Goal: Transaction & Acquisition: Purchase product/service

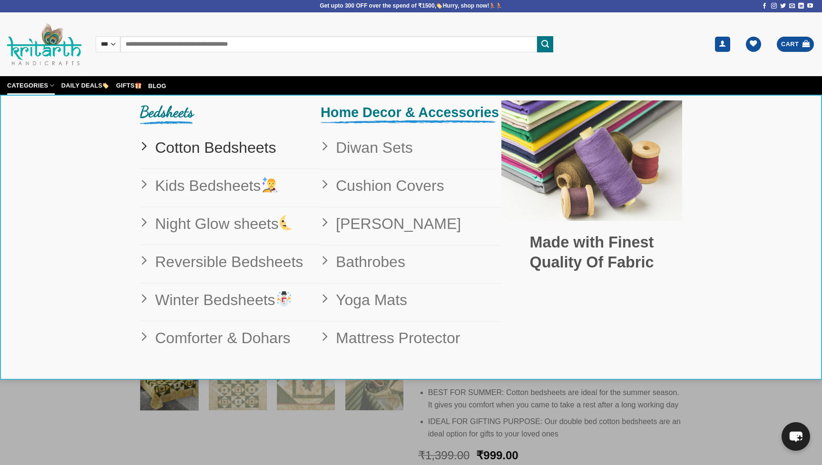
click at [214, 148] on span "Cotton Bedsheets" at bounding box center [212, 148] width 128 height 24
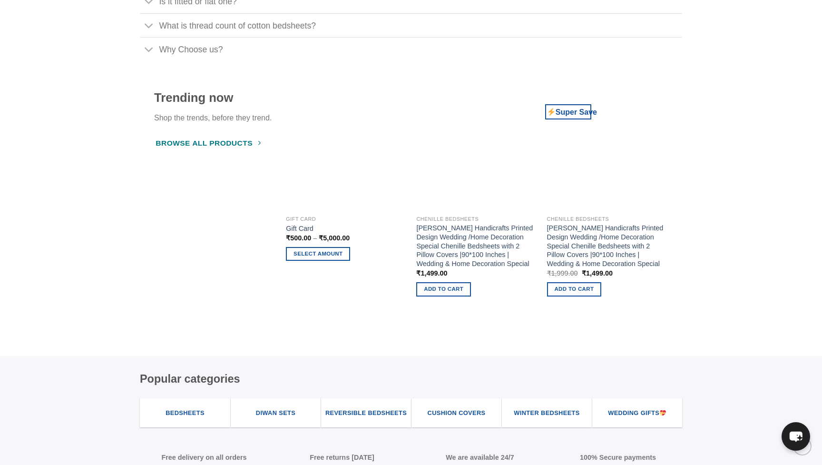
scroll to position [2243, 0]
click at [682, 174] on icon "Next" at bounding box center [681, 182] width 17 height 17
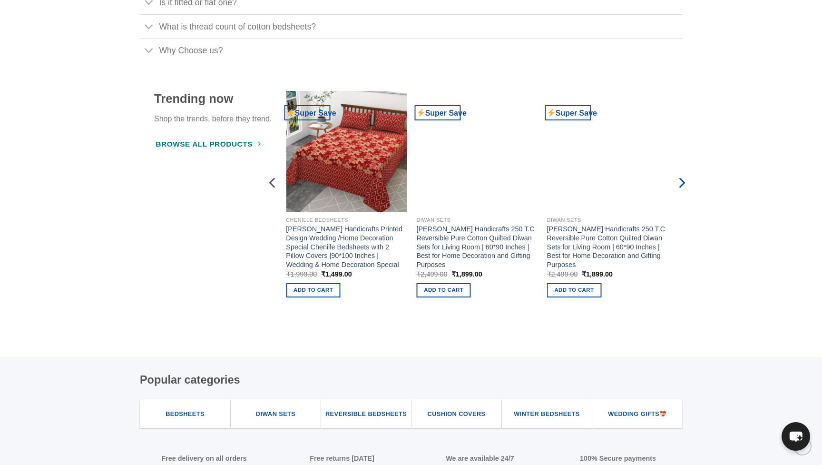
click at [682, 174] on icon "Next" at bounding box center [681, 182] width 17 height 17
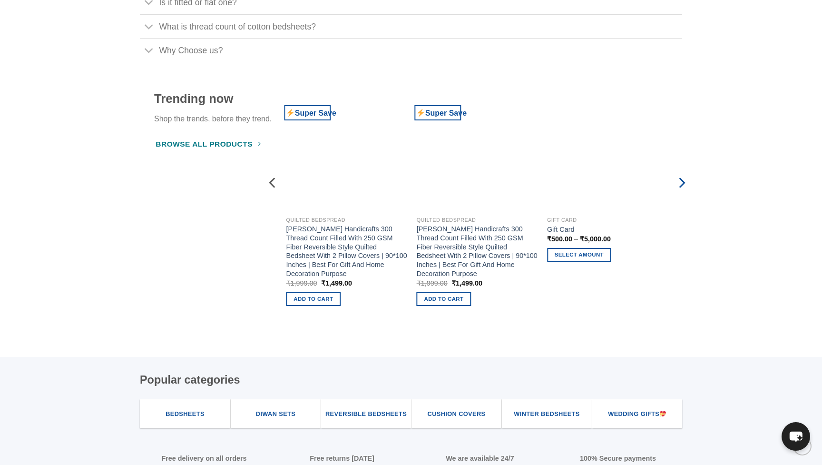
click at [682, 174] on icon "Next" at bounding box center [681, 182] width 17 height 17
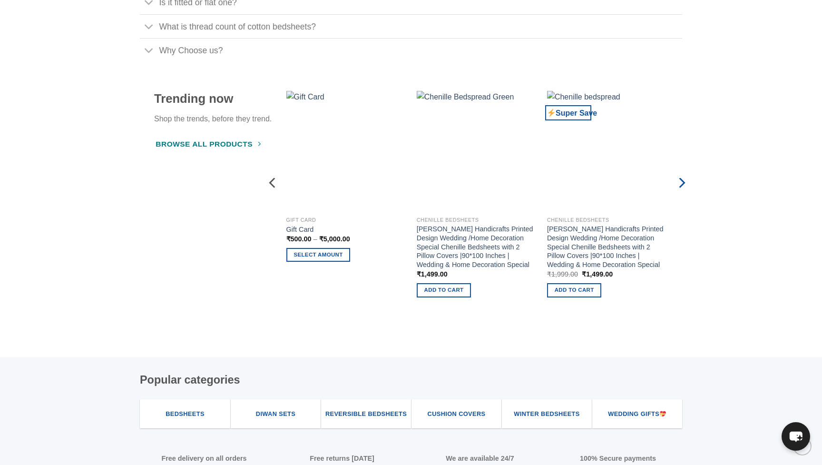
click at [682, 174] on icon "Next" at bounding box center [681, 182] width 17 height 17
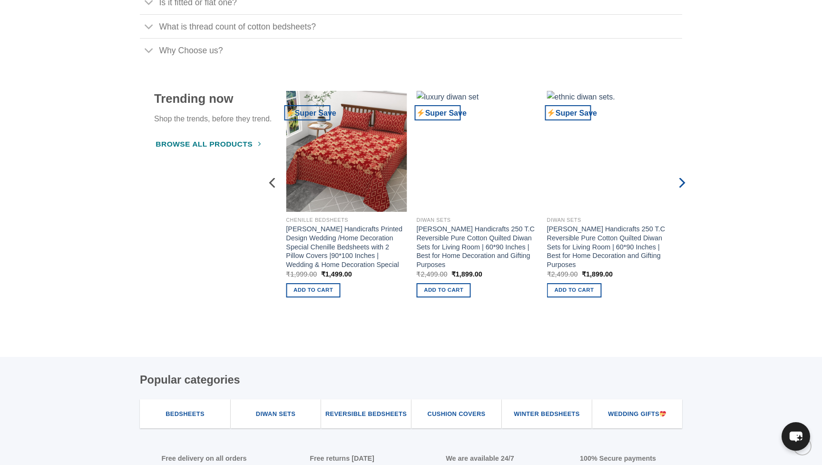
click at [682, 174] on icon "Next" at bounding box center [681, 182] width 17 height 17
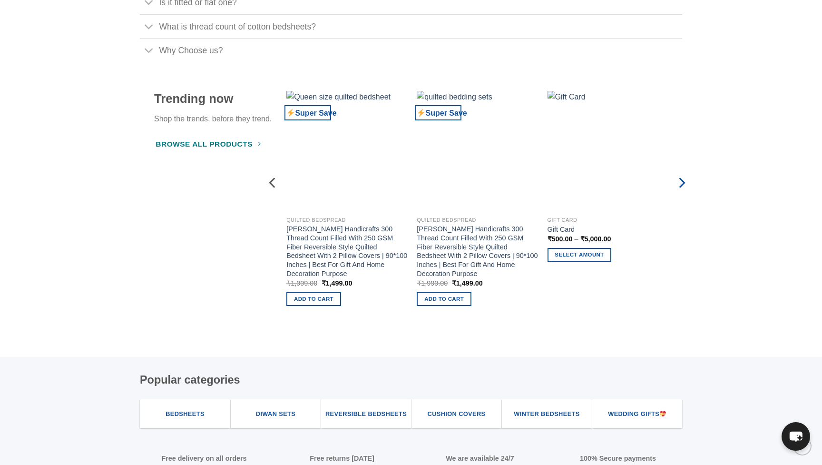
click at [682, 174] on icon "Next" at bounding box center [681, 182] width 17 height 17
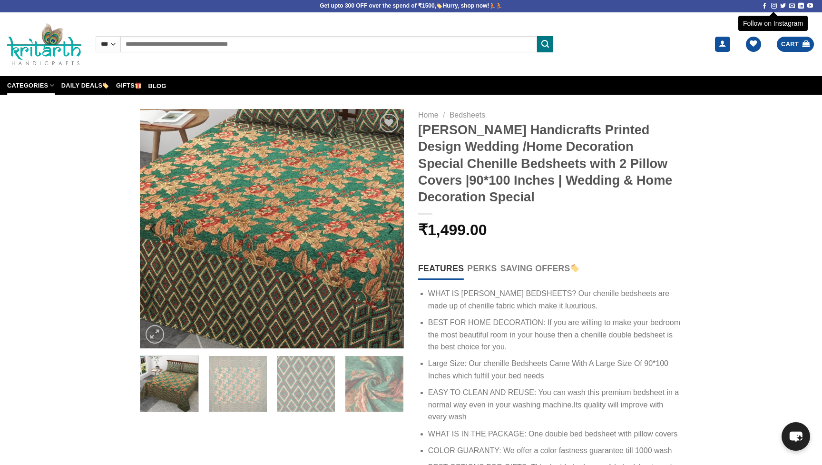
click at [287, 254] on img at bounding box center [272, 228] width 264 height 239
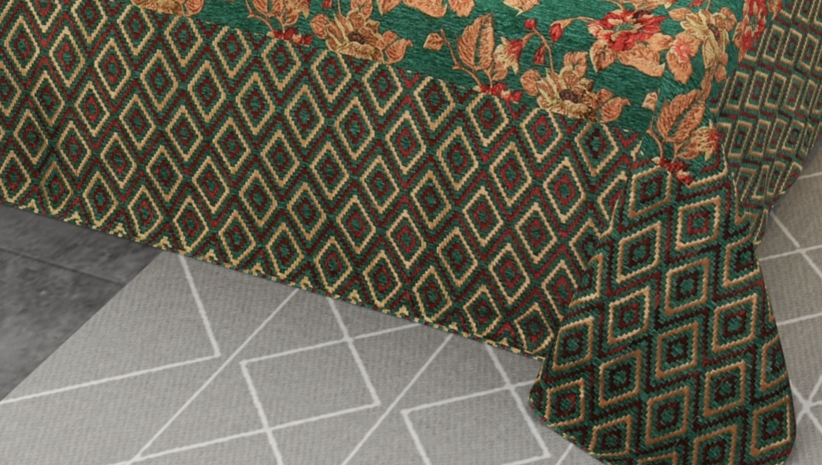
scroll to position [143, 0]
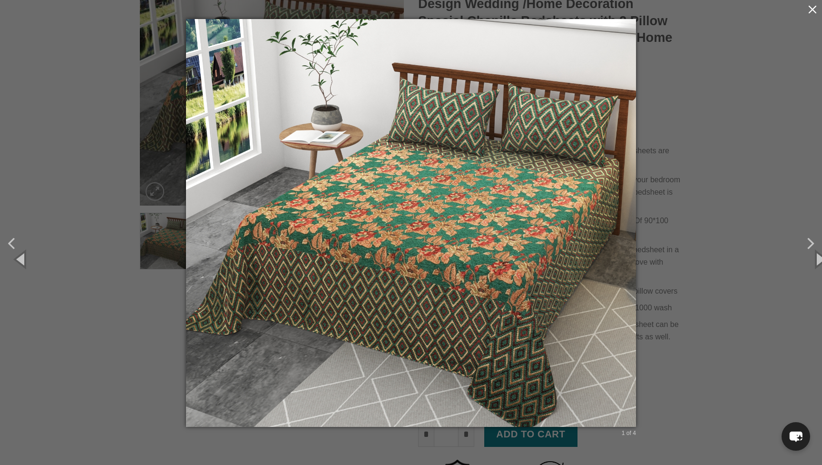
click at [818, 8] on button "button" at bounding box center [812, 9] width 19 height 19
